Goal: Information Seeking & Learning: Check status

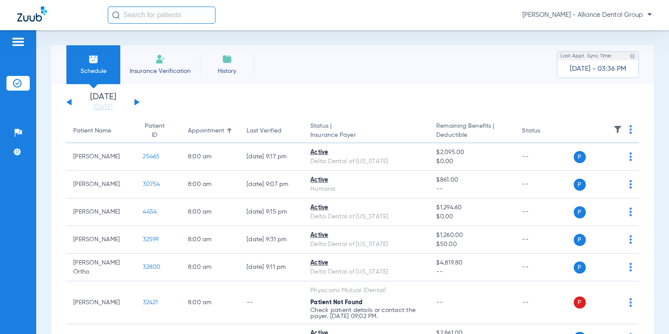
click at [180, 17] on input "text" at bounding box center [162, 14] width 108 height 17
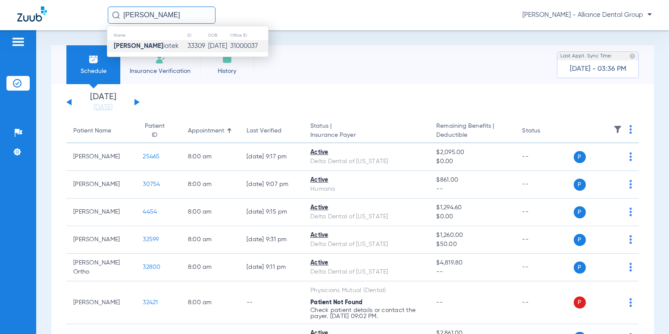
type input "[PERSON_NAME]"
drag, startPoint x: 149, startPoint y: 47, endPoint x: 151, endPoint y: 55, distance: 7.6
click at [149, 48] on strong "Michelle Kw" at bounding box center [139, 46] width 50 height 6
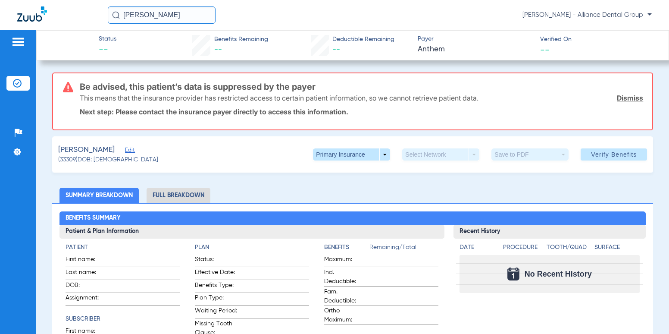
click at [625, 99] on link "Dismiss" at bounding box center [630, 98] width 26 height 9
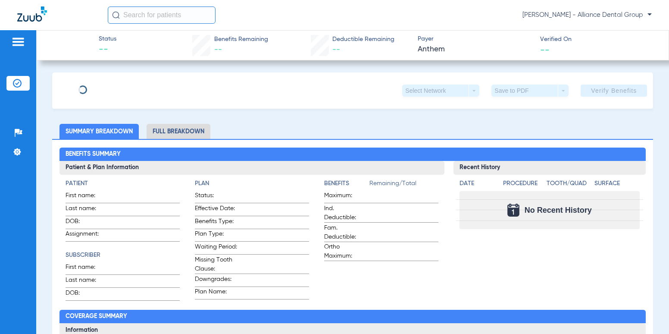
click at [203, 14] on input "text" at bounding box center [162, 14] width 108 height 17
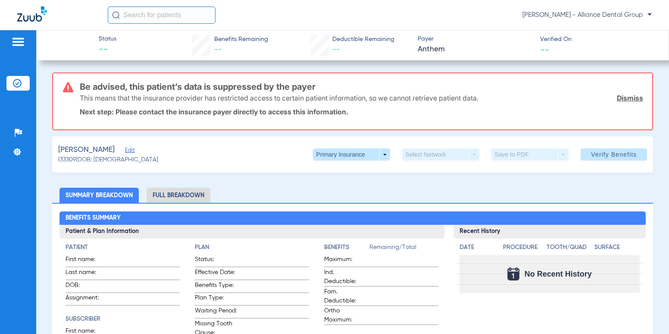
click at [179, 16] on input "text" at bounding box center [162, 14] width 108 height 17
click at [192, 13] on input "text" at bounding box center [162, 14] width 108 height 17
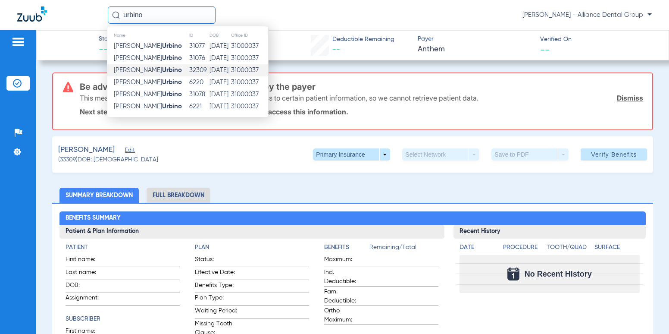
type input "urbino"
click at [113, 68] on td "[PERSON_NAME]" at bounding box center [148, 70] width 82 height 12
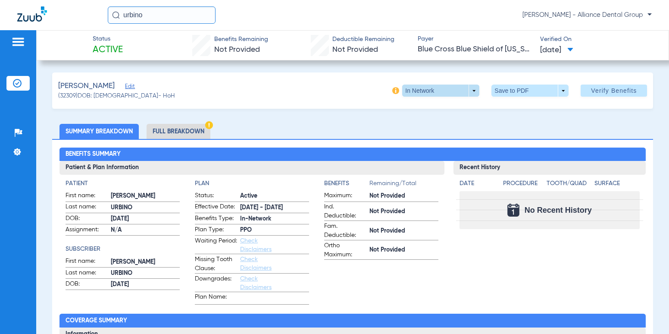
click at [417, 89] on span at bounding box center [440, 91] width 77 height 12
click at [418, 107] on span "In Network" at bounding box center [421, 108] width 34 height 6
click at [184, 129] on li "Full Breakdown" at bounding box center [179, 131] width 64 height 15
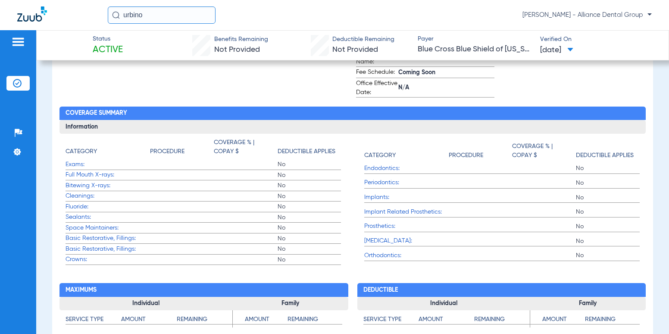
scroll to position [302, 0]
